Goal: Obtain resource: Download file/media

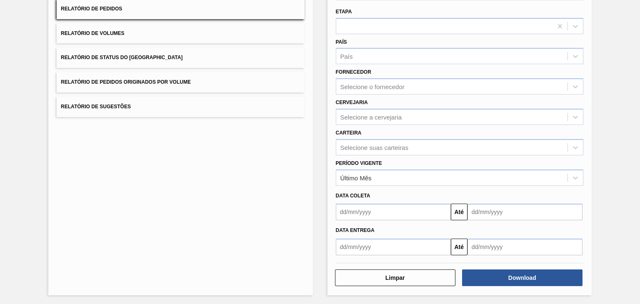
scroll to position [80, 0]
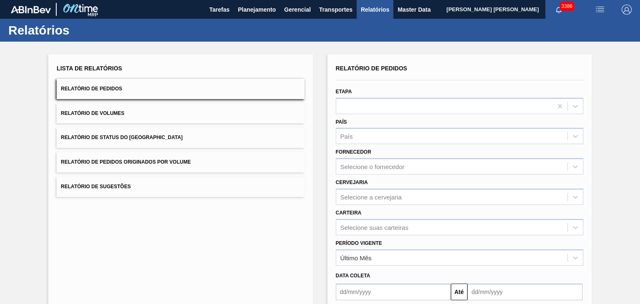
click at [192, 85] on button "Relatório de Pedidos" at bounding box center [180, 89] width 247 height 20
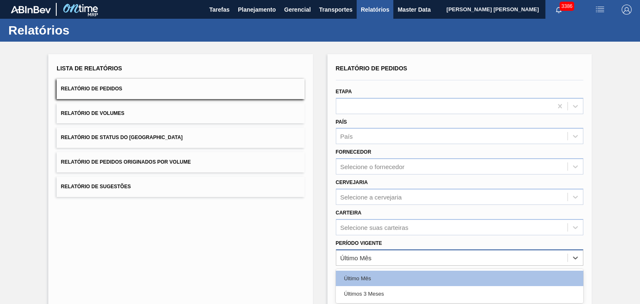
click at [374, 259] on div "Último Mês" at bounding box center [451, 258] width 231 height 12
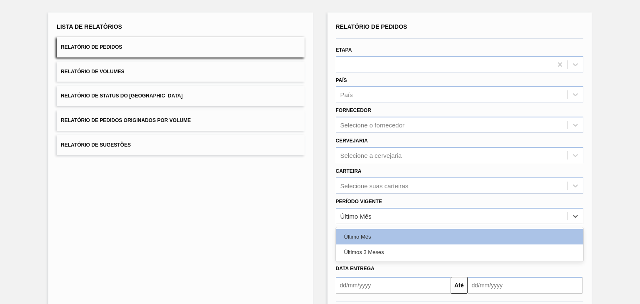
click at [271, 224] on div "Lista de Relatórios Relatório de Pedidos Relatório de Volumes Relatório de Stat…" at bounding box center [180, 172] width 264 height 321
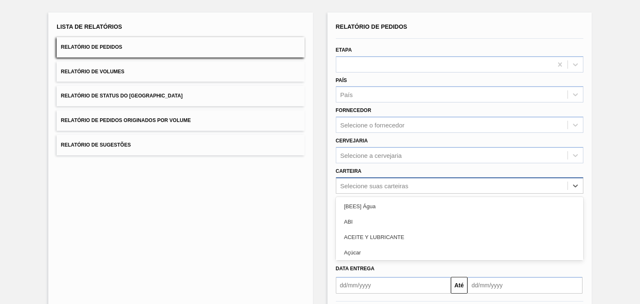
click at [372, 190] on div "option [BEES] Água focused, 1 of 101. 101 results available. Use Up and Down to…" at bounding box center [459, 185] width 247 height 16
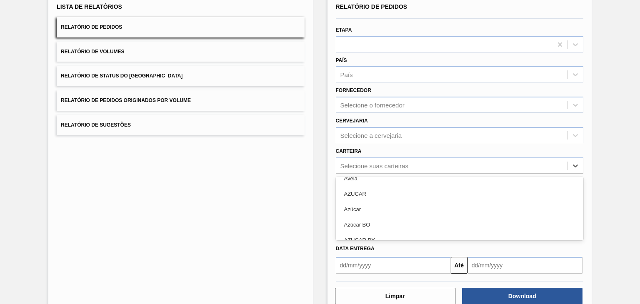
scroll to position [333, 0]
type input "lat"
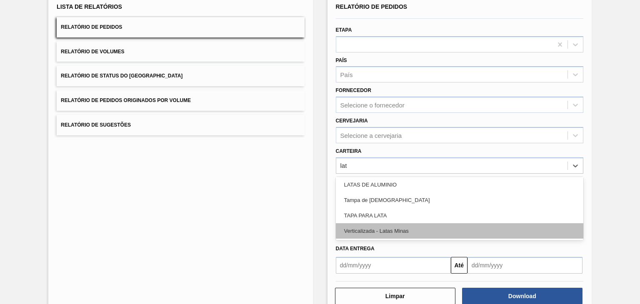
scroll to position [0, 0]
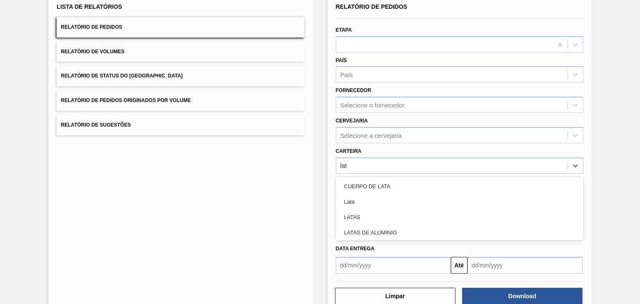
click at [377, 200] on div "Lata" at bounding box center [459, 201] width 247 height 15
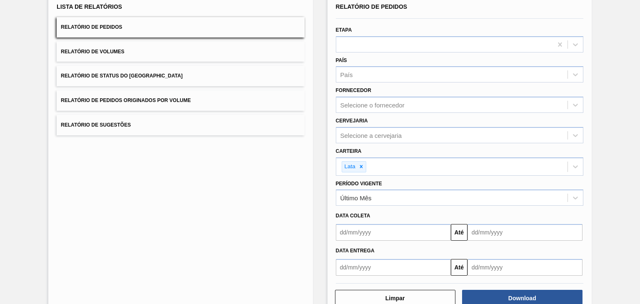
click at [53, 235] on div "Lista de Relatórios Relatório de Pedidos Relatório de Volumes Relatório de Stat…" at bounding box center [180, 154] width 264 height 323
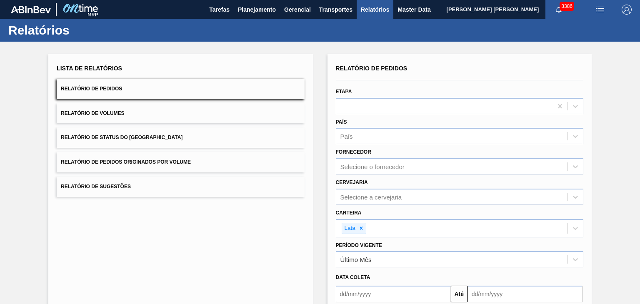
scroll to position [82, 0]
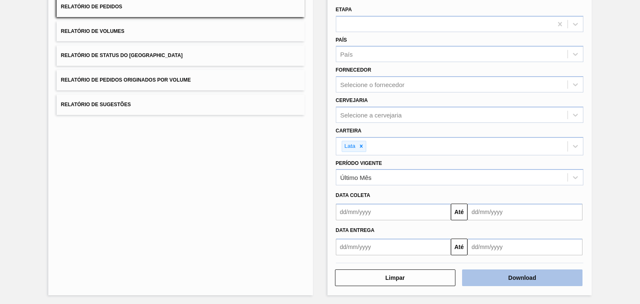
click at [534, 278] on button "Download" at bounding box center [522, 277] width 120 height 17
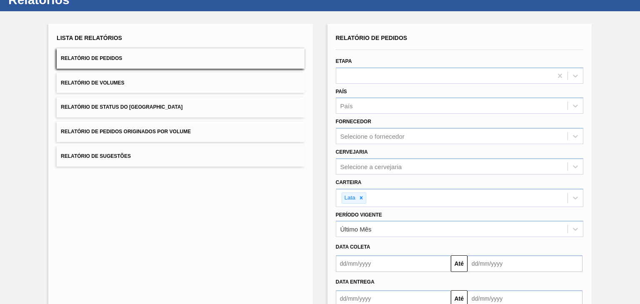
scroll to position [0, 0]
